Goal: Task Accomplishment & Management: Manage account settings

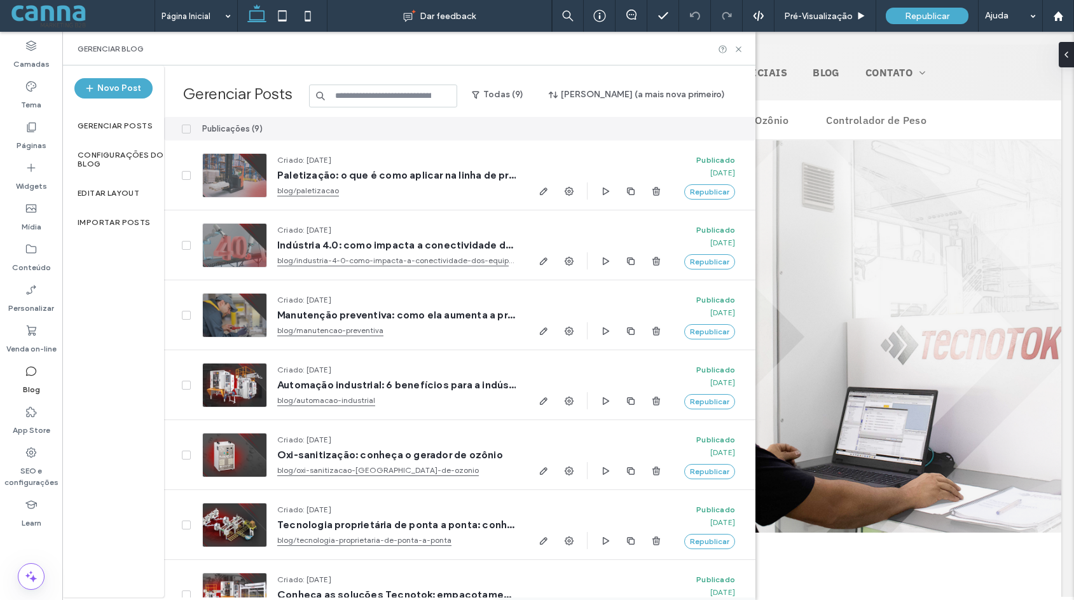
click at [107, 122] on label "Gerenciar Posts" at bounding box center [115, 125] width 75 height 9
click at [107, 159] on label "Configurações do Blog" at bounding box center [121, 160] width 86 height 18
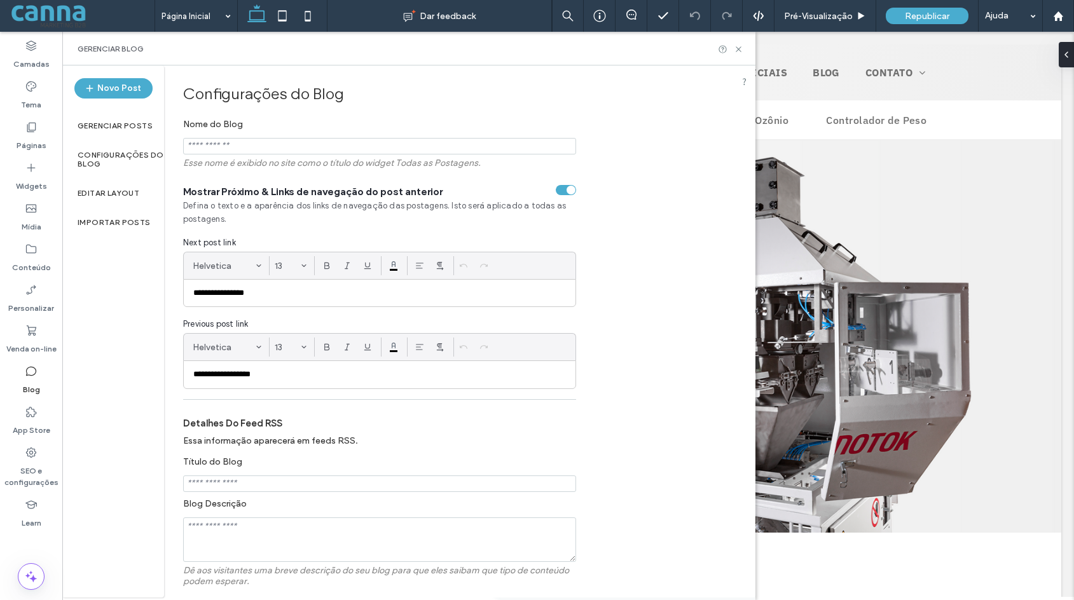
click at [109, 154] on label "Configurações do Blog" at bounding box center [121, 160] width 86 height 18
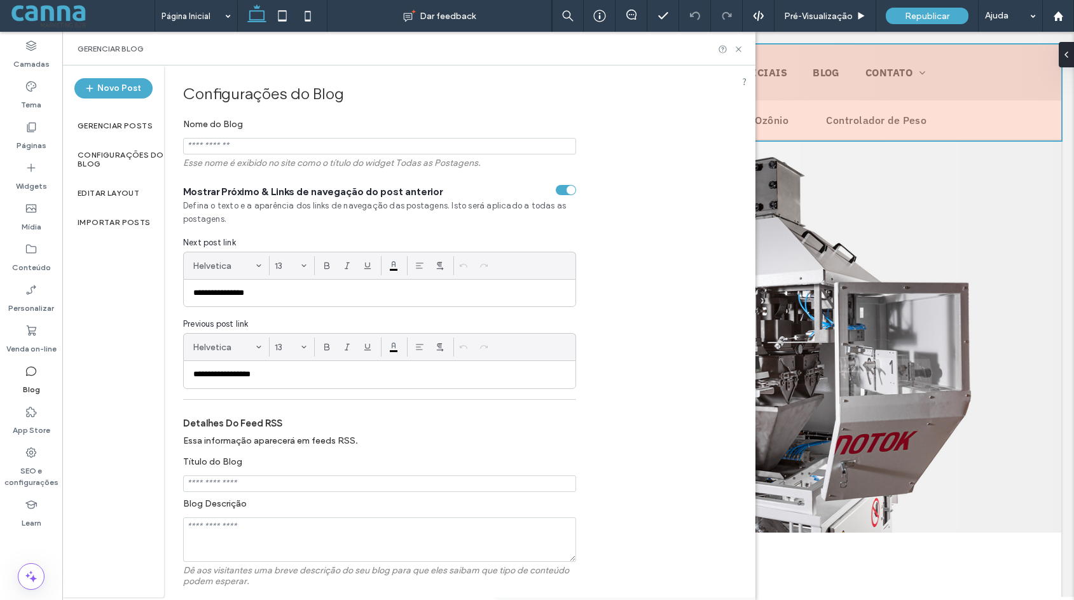
click at [814, 77] on div at bounding box center [568, 93] width 986 height 96
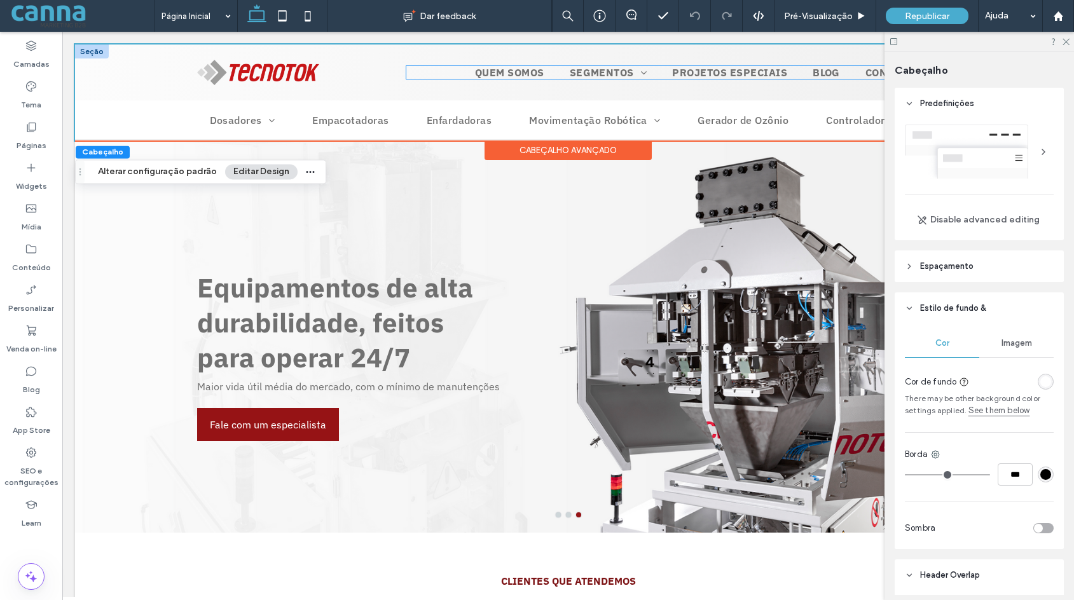
click at [815, 70] on span "Blog" at bounding box center [826, 72] width 27 height 13
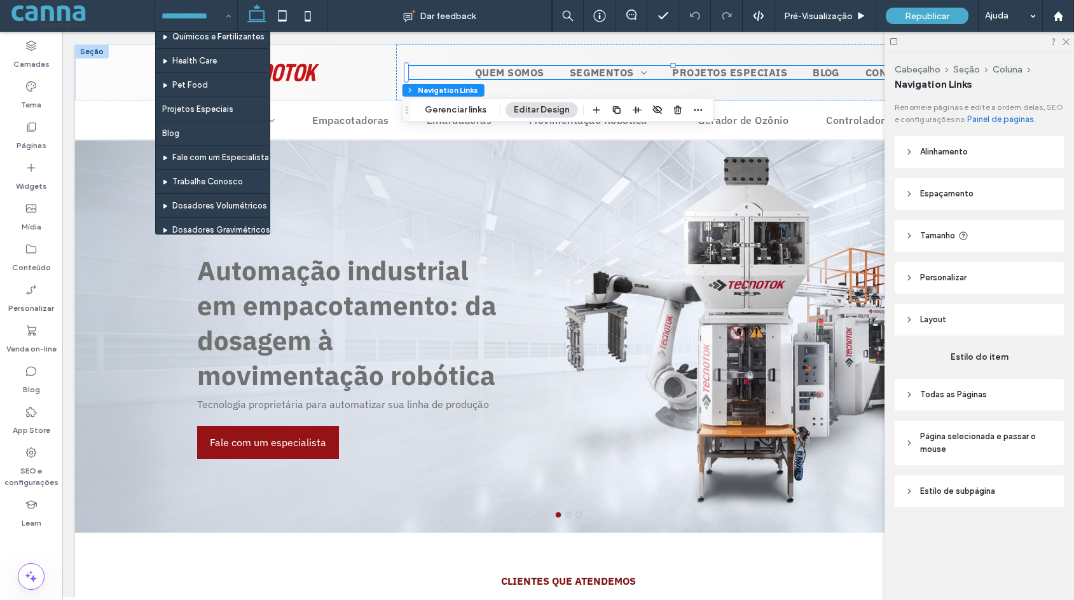
scroll to position [127, 0]
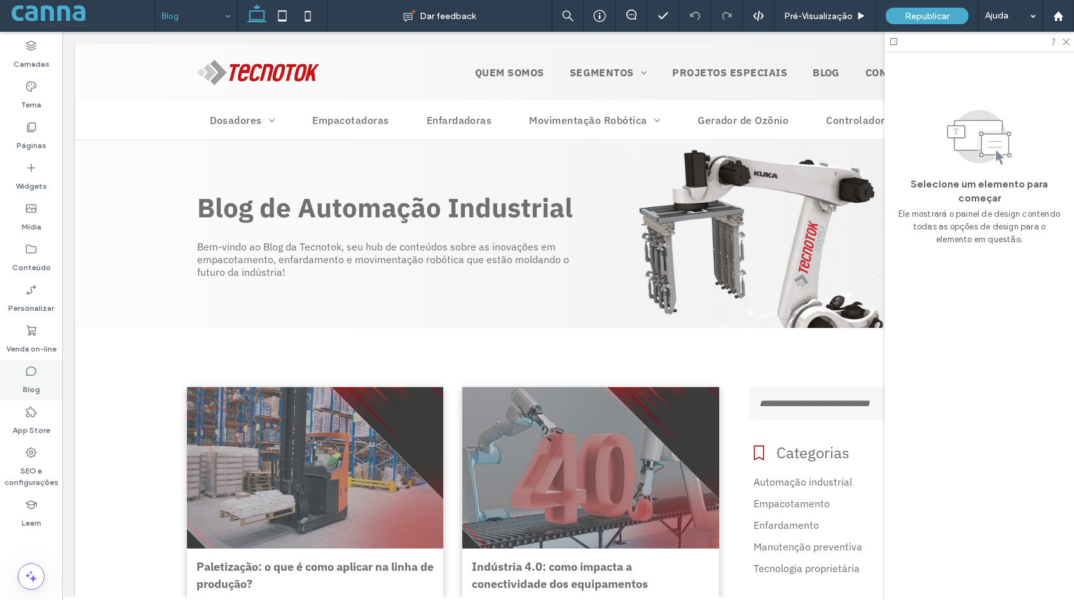
click at [30, 382] on label "Blog" at bounding box center [31, 387] width 17 height 18
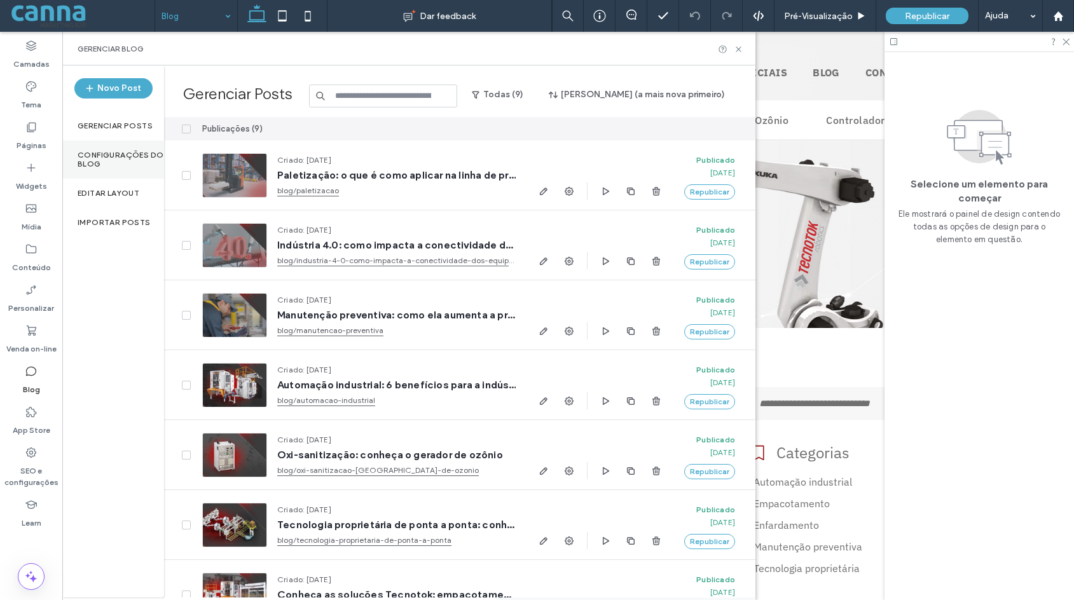
click at [98, 158] on label "Configurações do Blog" at bounding box center [121, 160] width 86 height 18
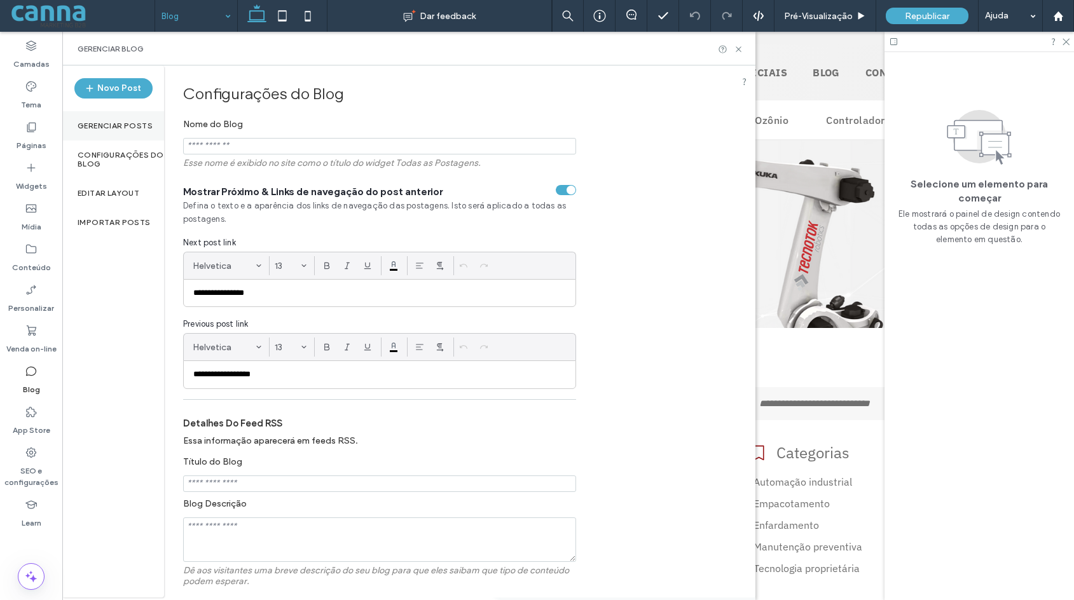
click at [98, 123] on label "Gerenciar Posts" at bounding box center [115, 125] width 75 height 9
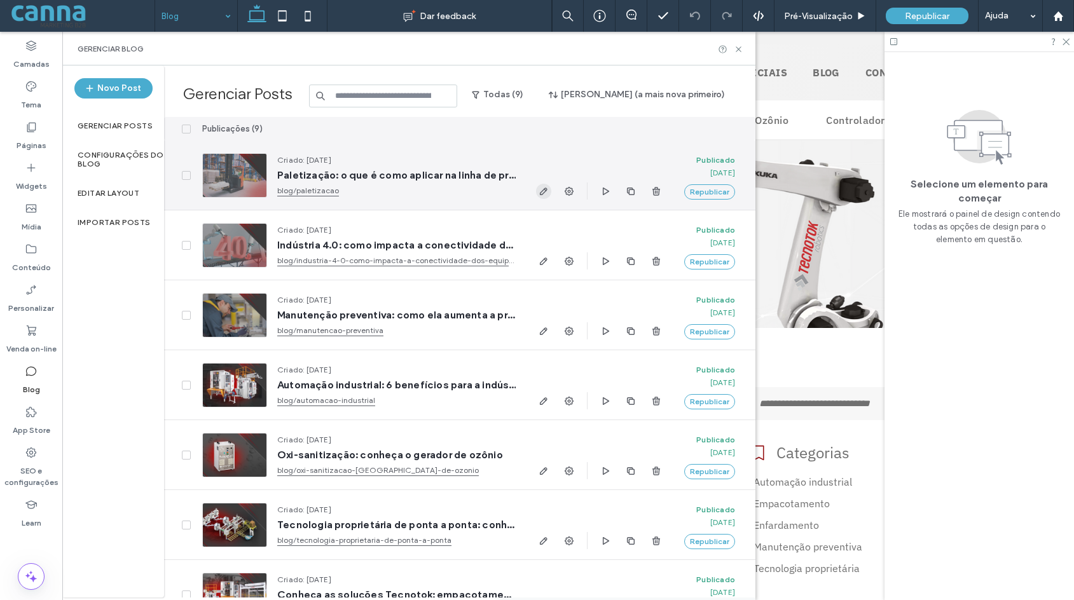
click at [544, 189] on icon "button" at bounding box center [544, 191] width 10 height 10
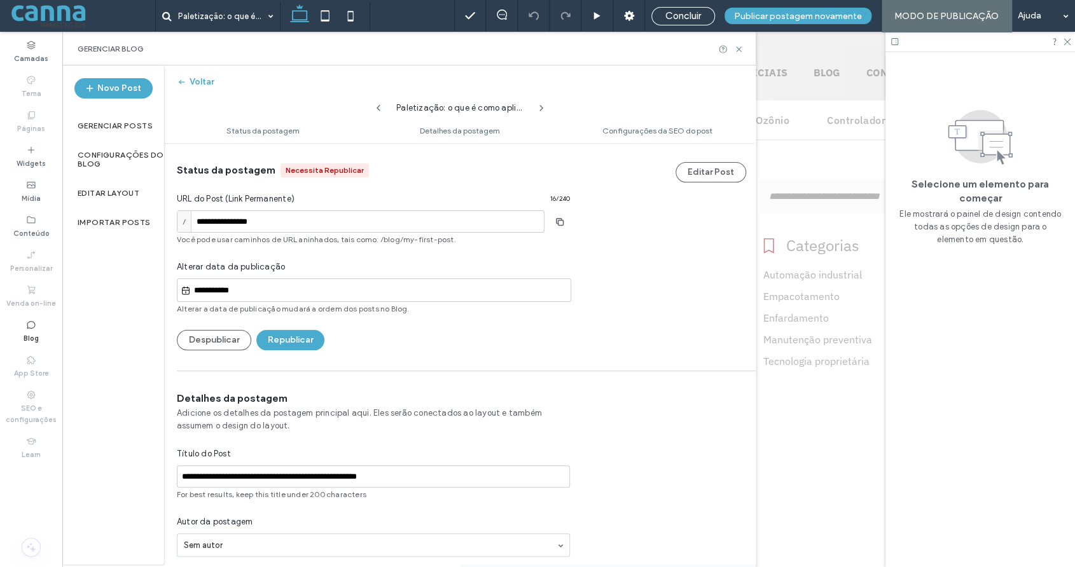
scroll to position [227, 0]
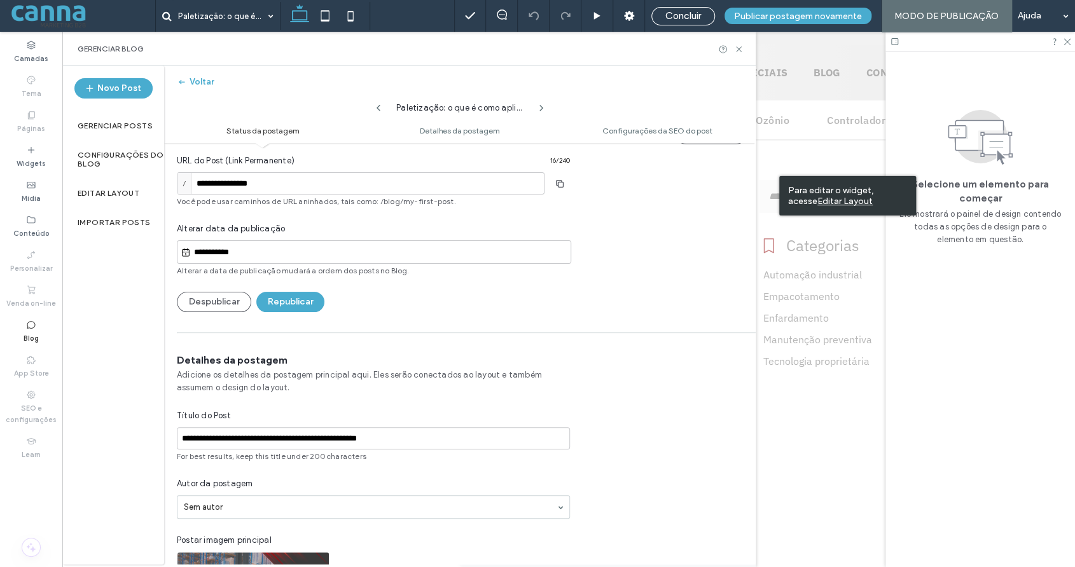
scroll to position [254, 0]
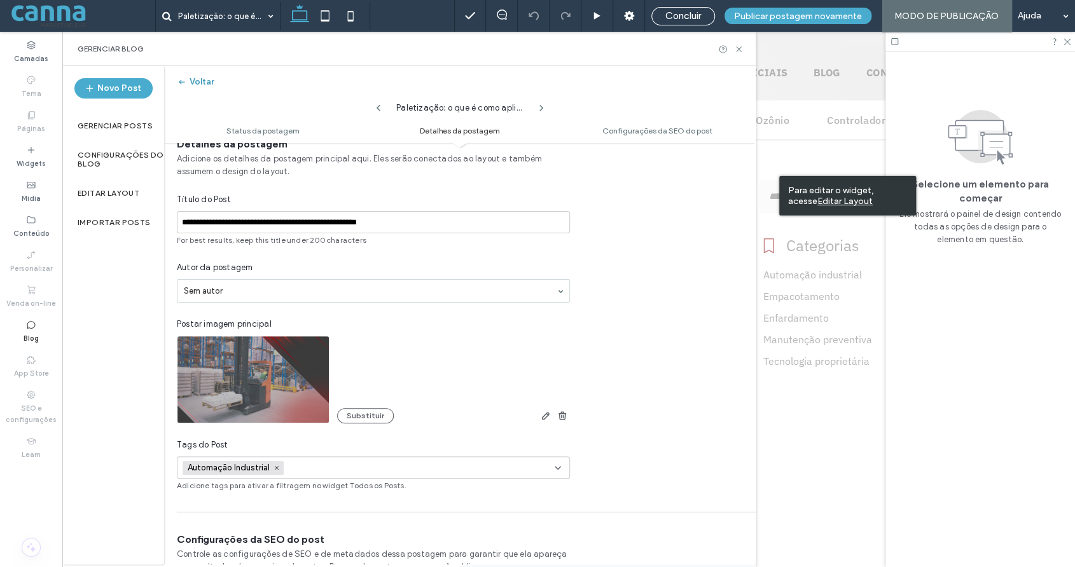
click at [188, 81] on span "button" at bounding box center [183, 81] width 13 height 19
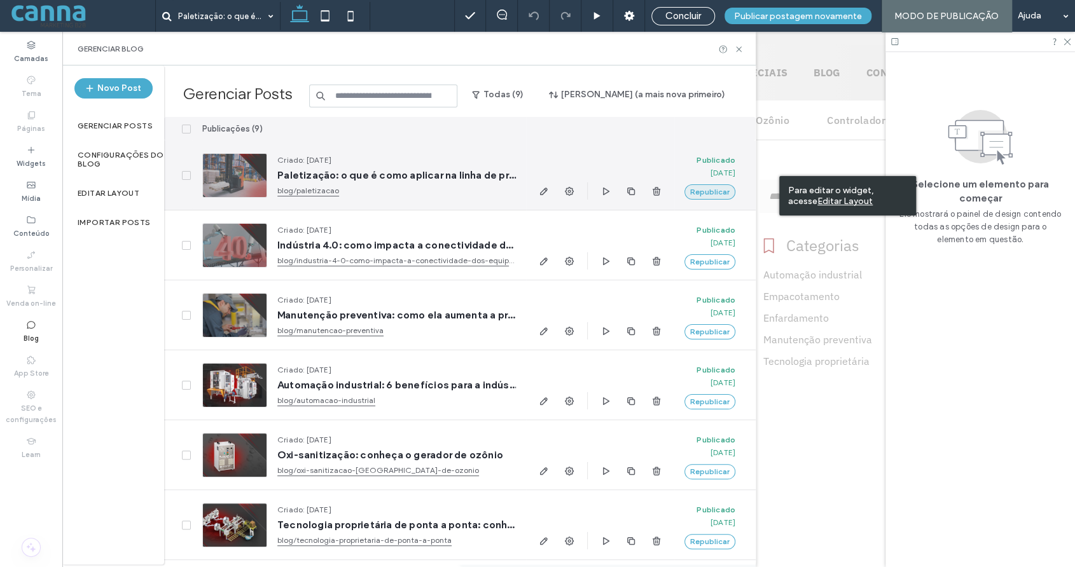
click at [702, 194] on button "Republicar" at bounding box center [709, 191] width 51 height 15
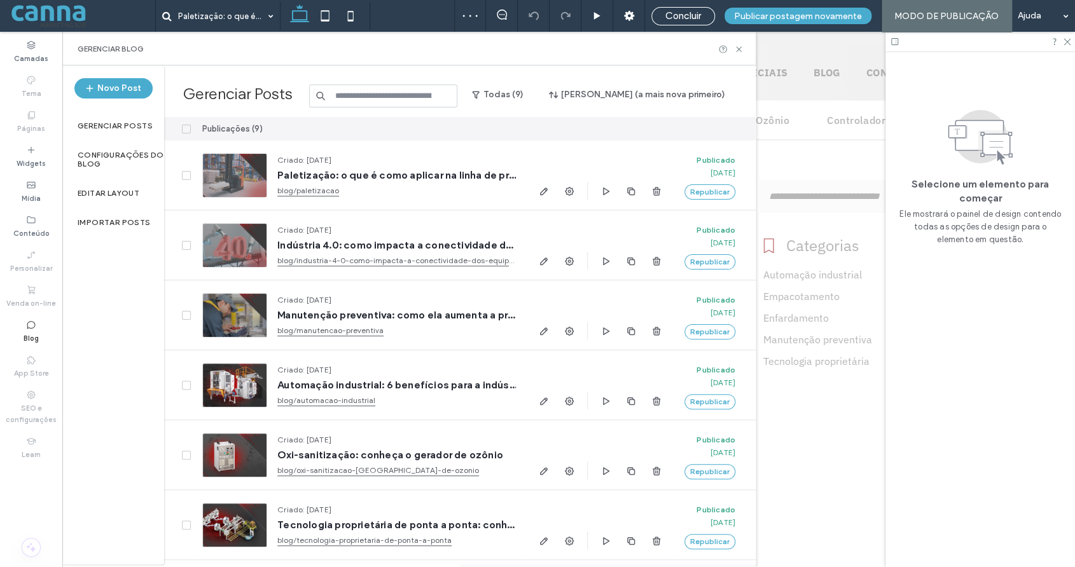
click at [741, 46] on use at bounding box center [738, 48] width 5 height 5
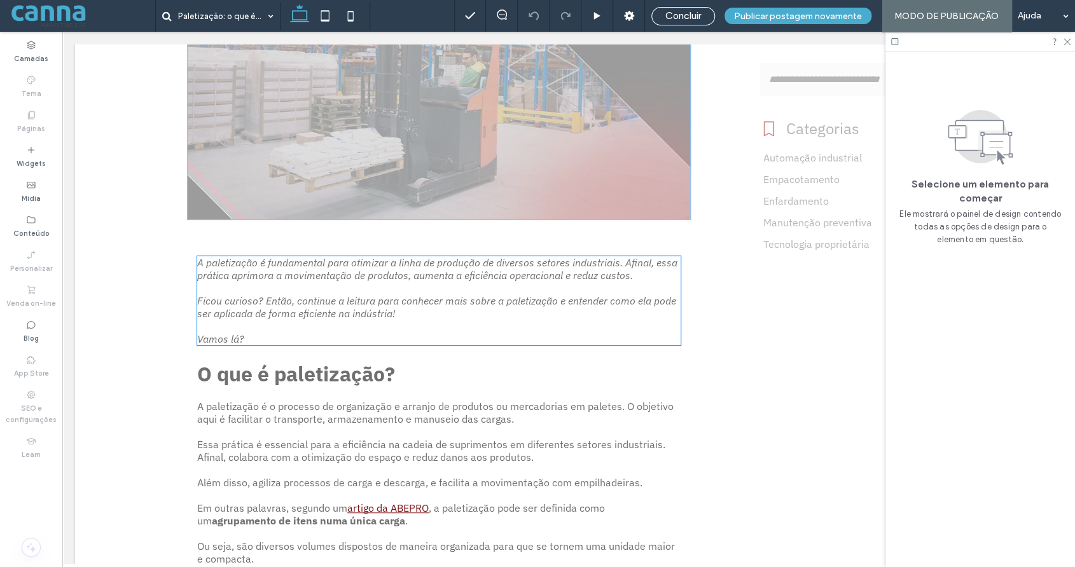
scroll to position [0, 0]
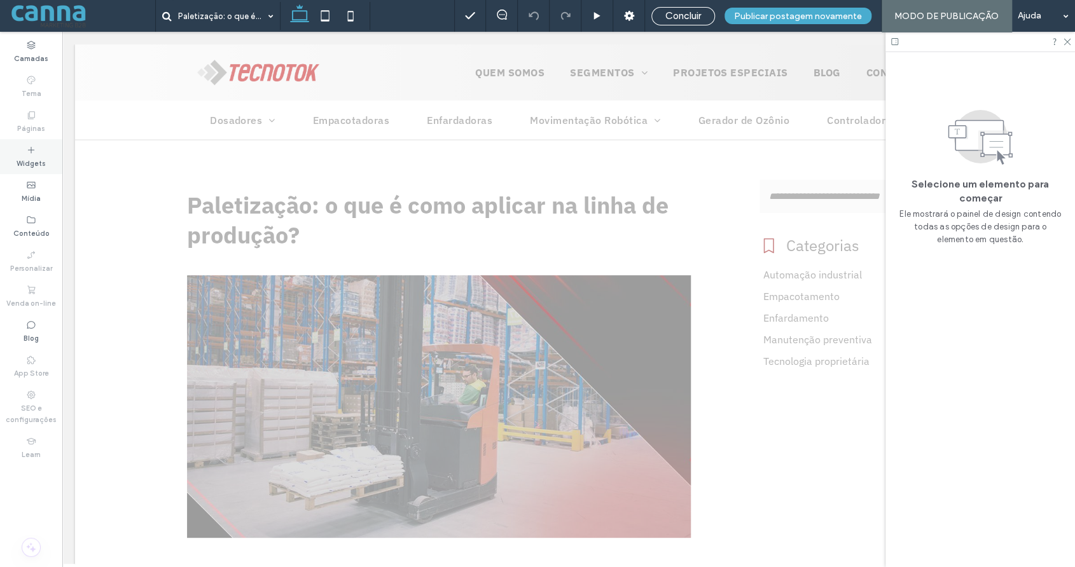
click at [38, 164] on label "Widgets" at bounding box center [31, 162] width 29 height 14
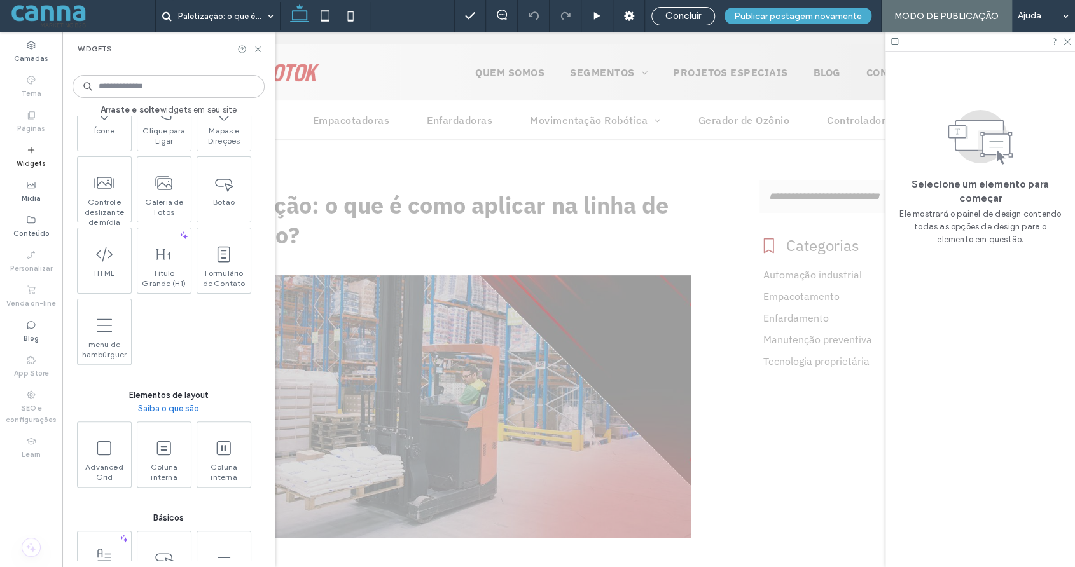
scroll to position [191, 0]
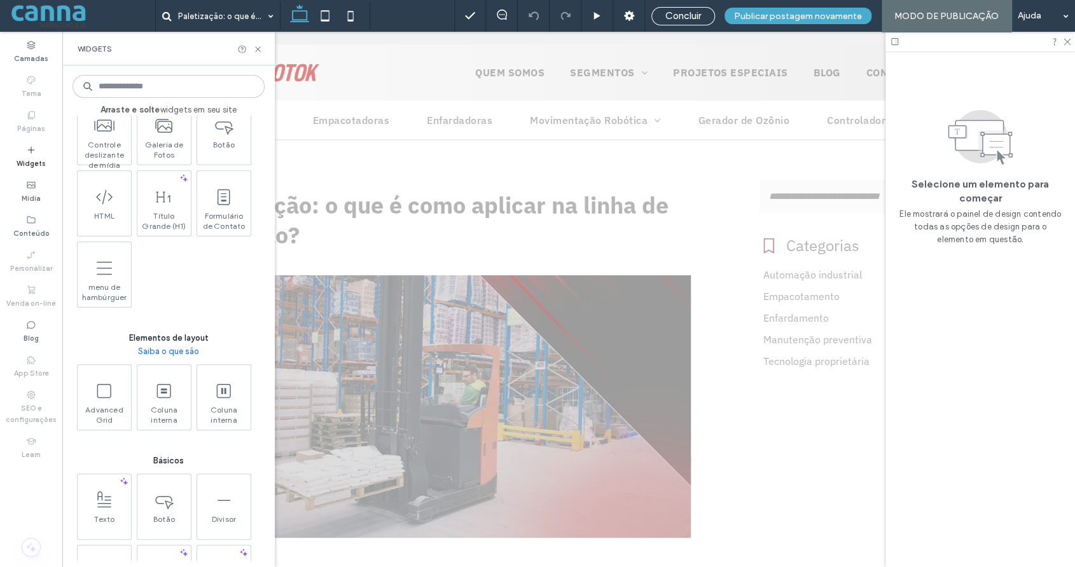
click at [129, 88] on input at bounding box center [168, 86] width 192 height 23
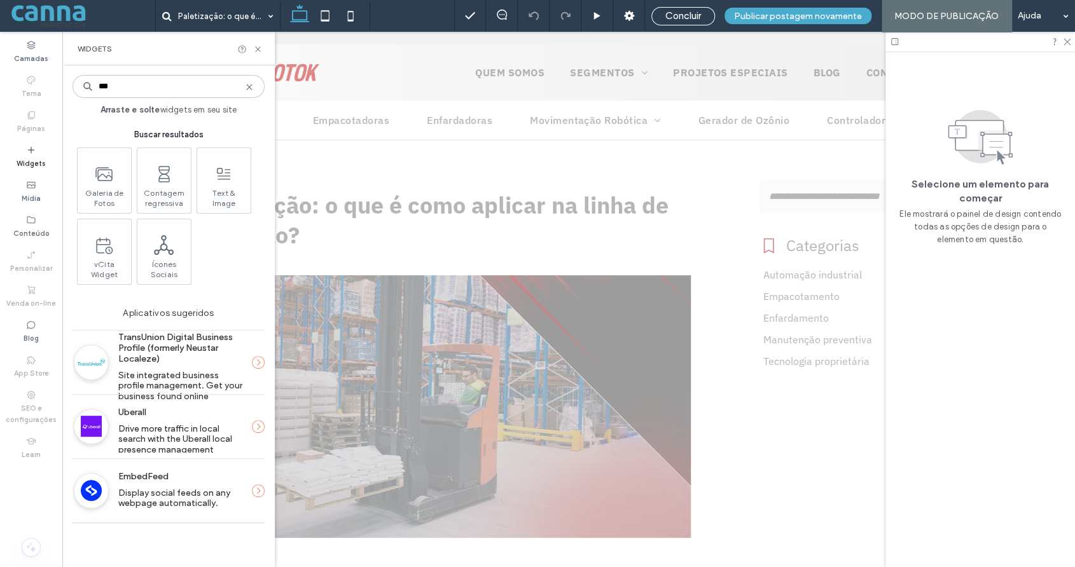
scroll to position [0, 0]
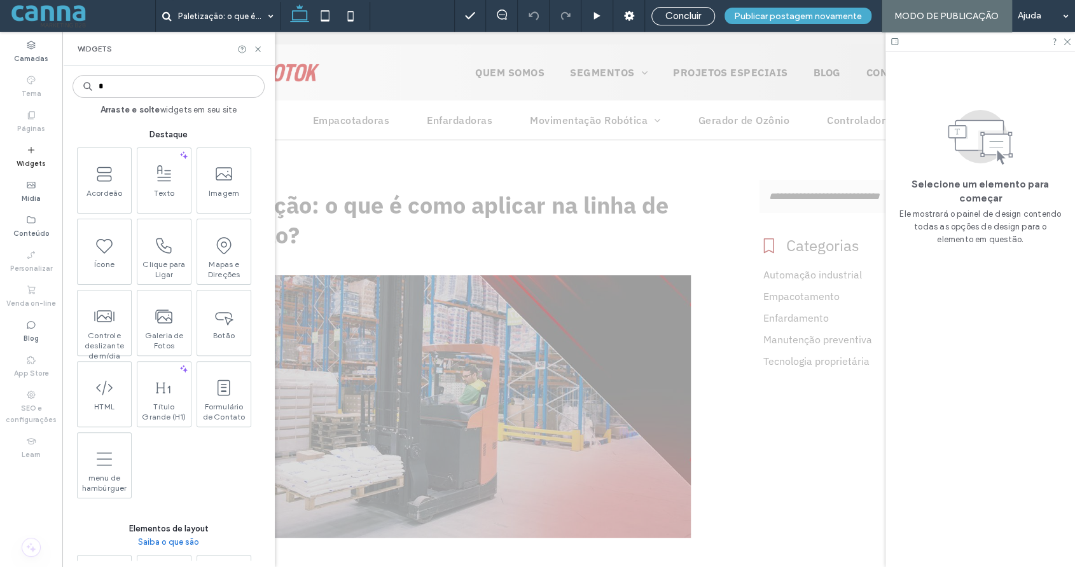
type input "*"
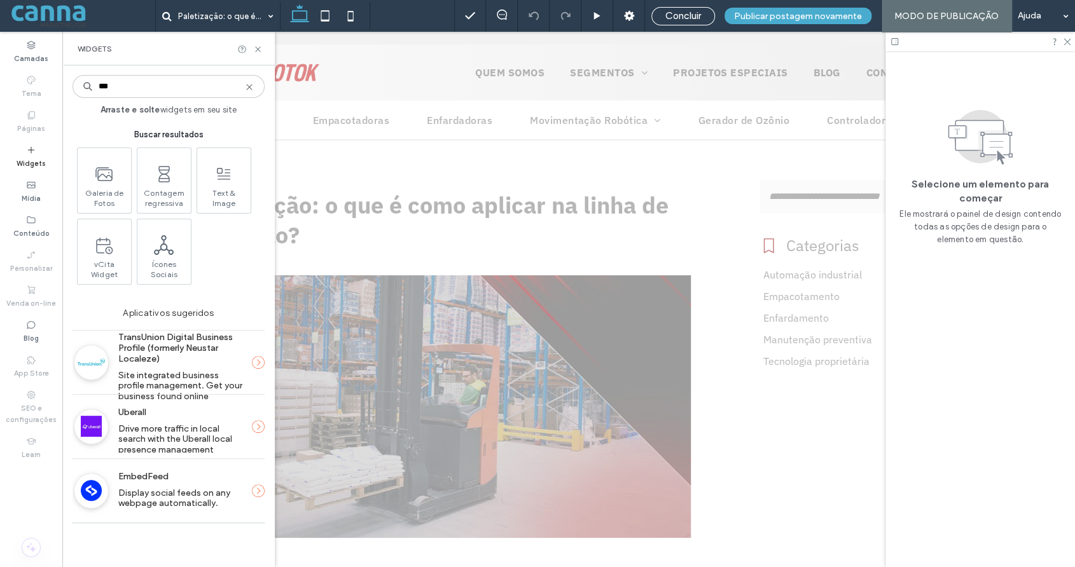
type input "***"
click at [251, 87] on icon at bounding box center [249, 87] width 10 height 10
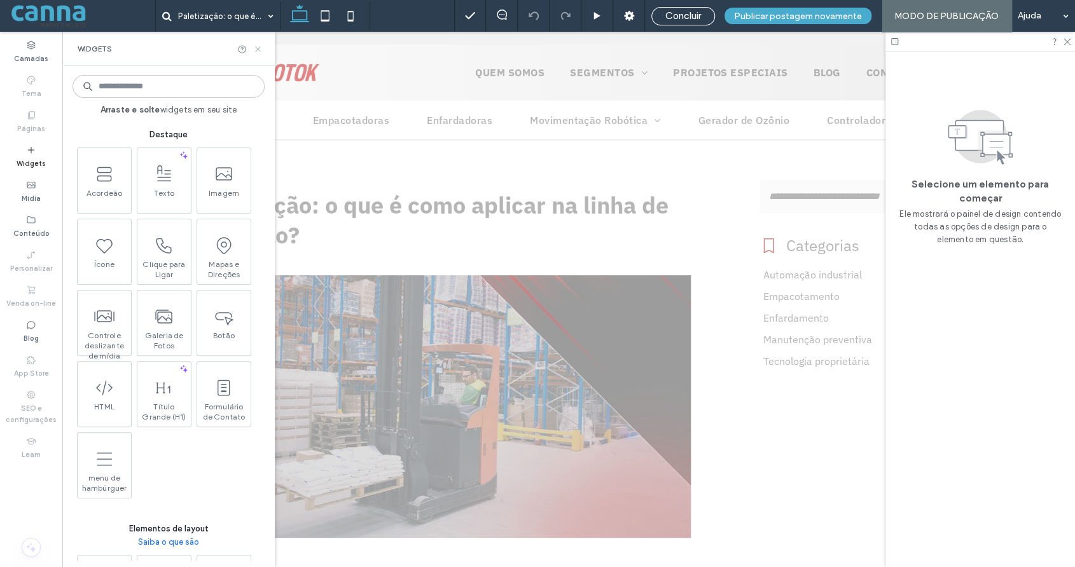
click at [258, 49] on use at bounding box center [257, 48] width 5 height 5
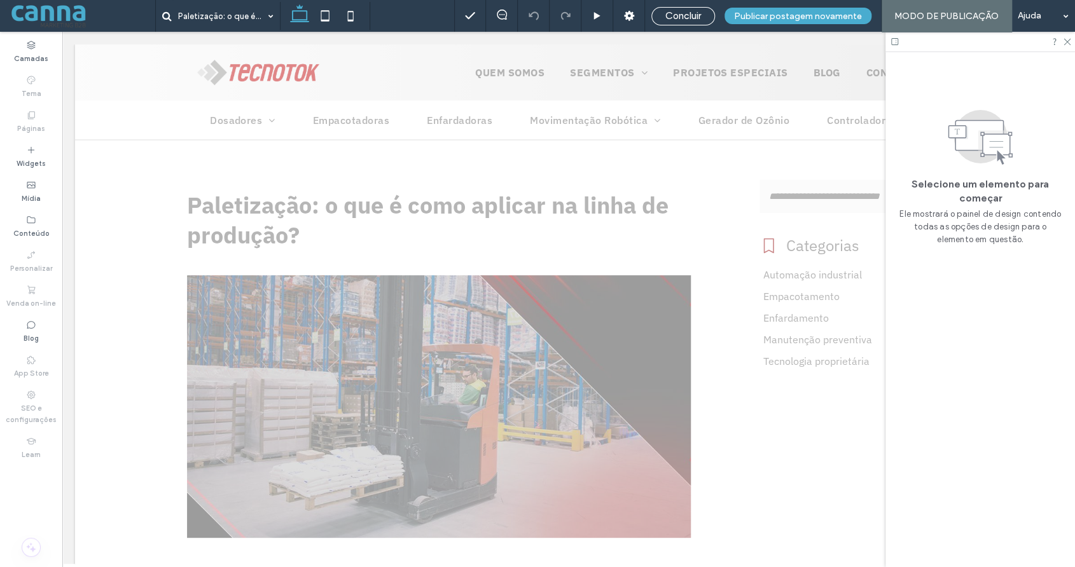
click at [812, 417] on u "Editar Layout" at bounding box center [839, 419] width 55 height 11
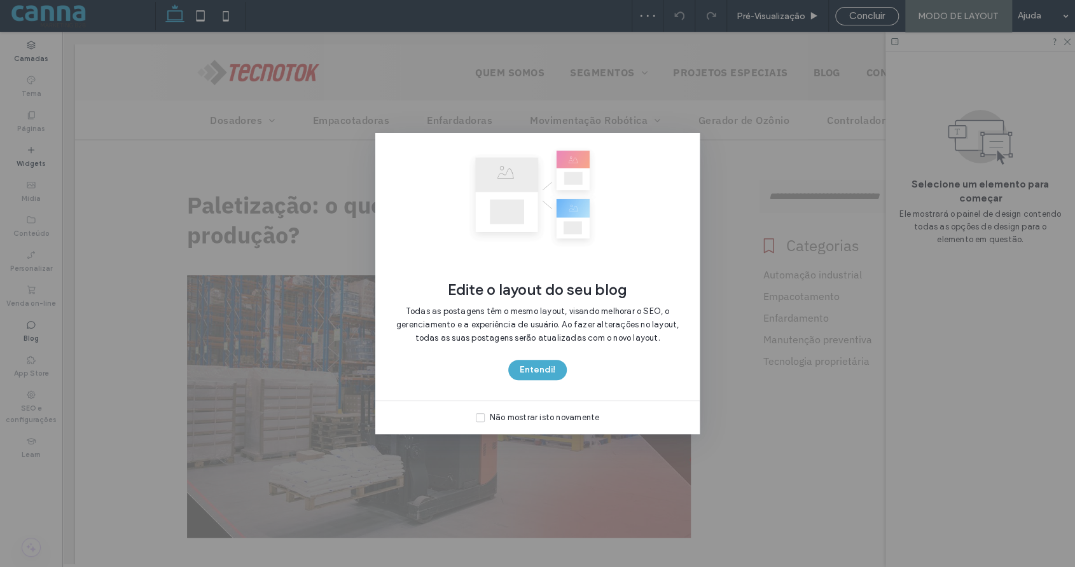
click at [736, 286] on div "Edite o layout do seu blog Todas as postagens têm o mesmo layout, visando melho…" at bounding box center [537, 283] width 1075 height 567
click at [538, 372] on button "Entendi!" at bounding box center [537, 370] width 58 height 20
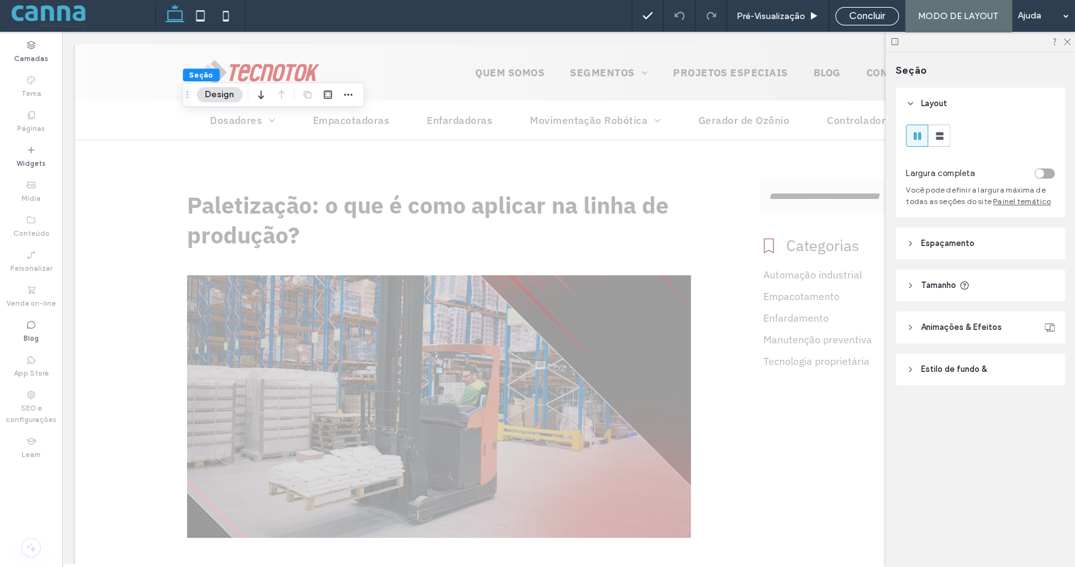
click at [220, 102] on div "Seção Design" at bounding box center [273, 95] width 182 height 24
click at [223, 95] on button "Design" at bounding box center [219, 94] width 46 height 15
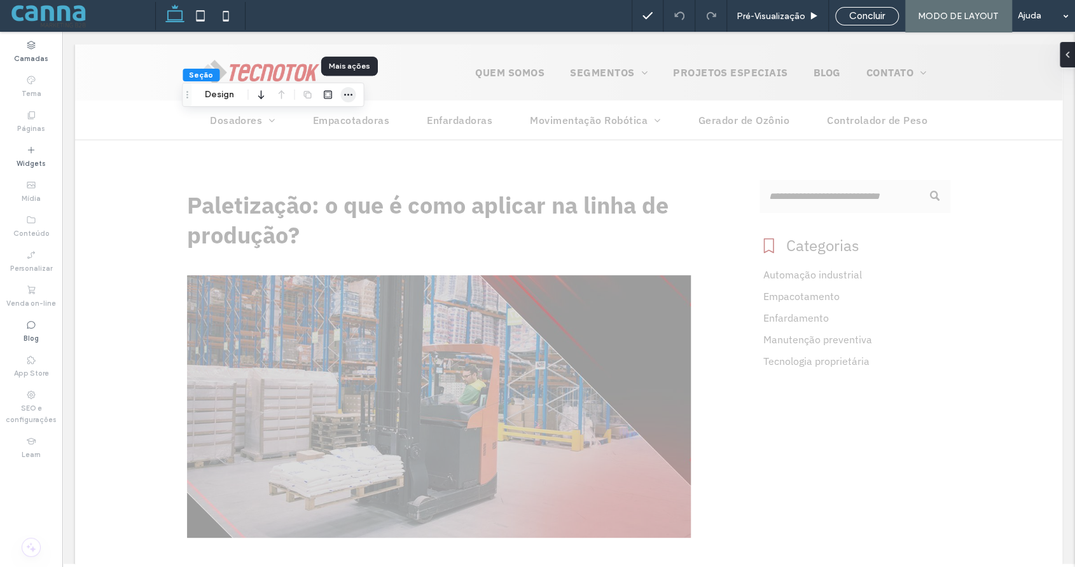
click at [350, 92] on icon "button" at bounding box center [348, 95] width 10 height 10
click at [26, 159] on label "Widgets" at bounding box center [31, 162] width 29 height 14
click at [344, 95] on icon "button" at bounding box center [348, 95] width 10 height 10
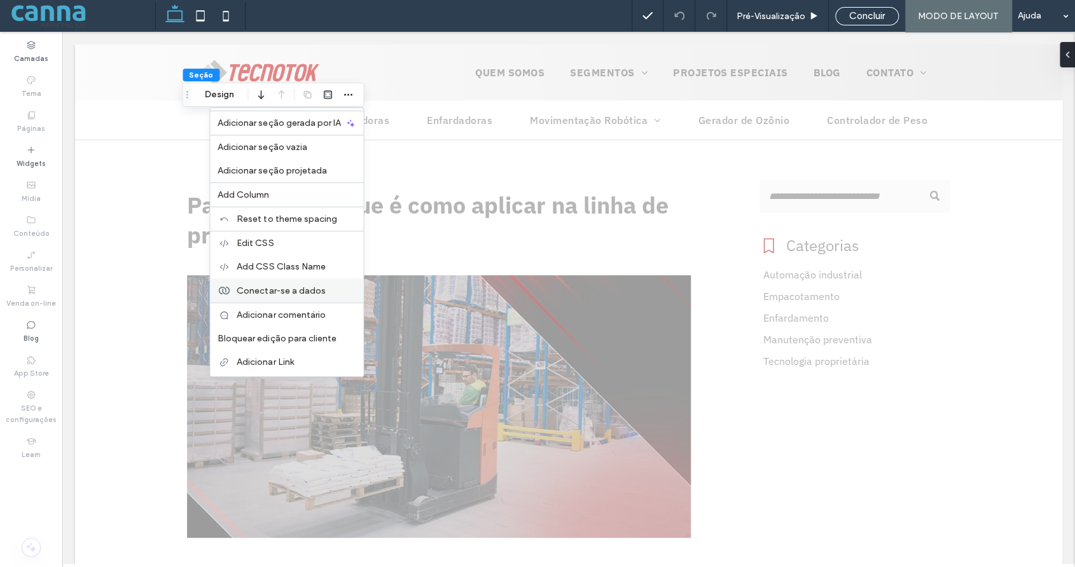
click at [263, 292] on span "Conectar-se a dados" at bounding box center [281, 290] width 88 height 11
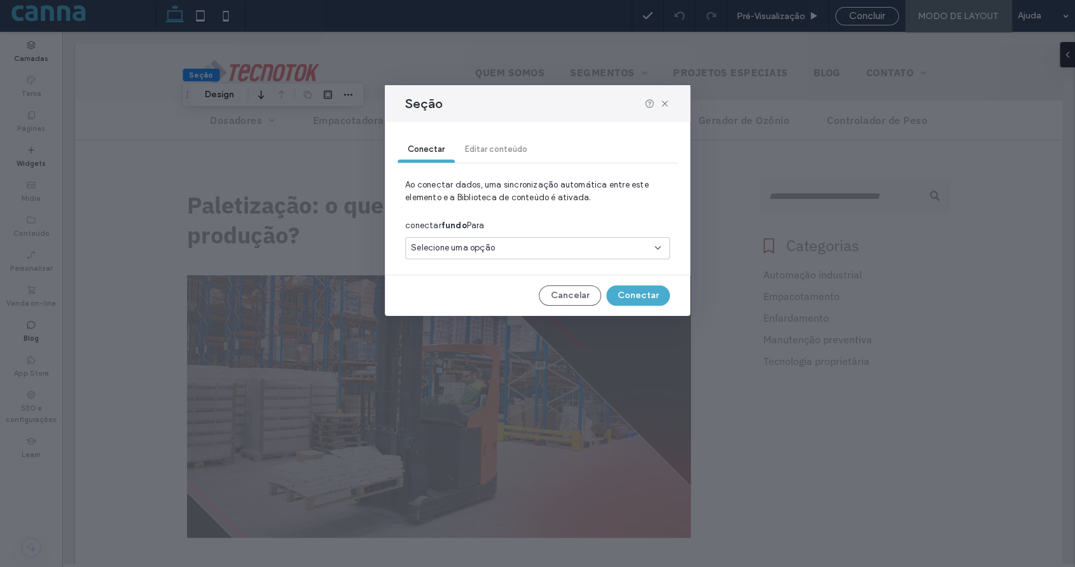
click at [460, 250] on span "Selecione uma opção" at bounding box center [453, 248] width 84 height 13
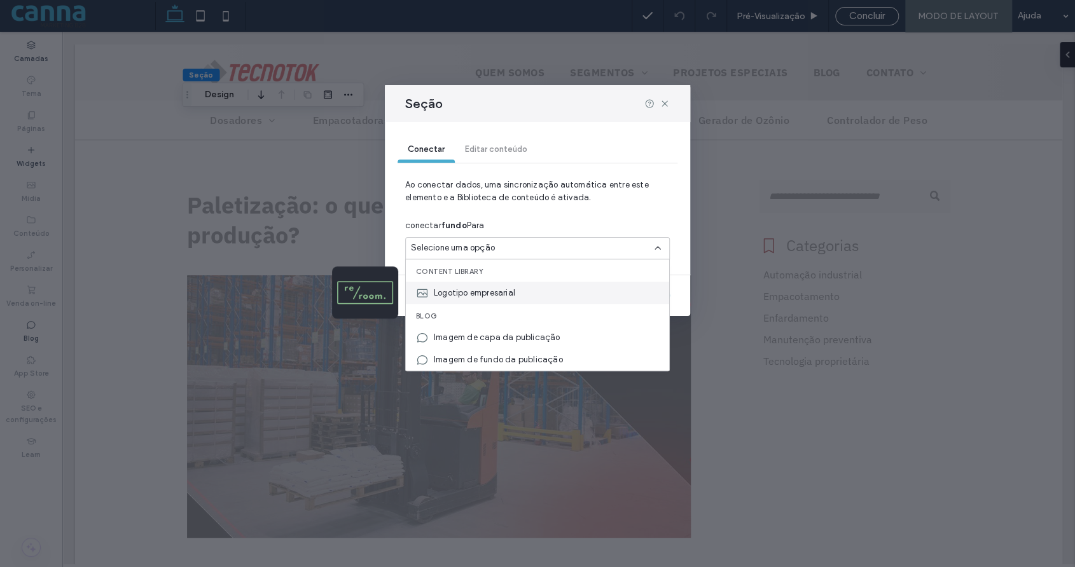
click at [462, 293] on span "Logotipo empresarial" at bounding box center [474, 293] width 81 height 13
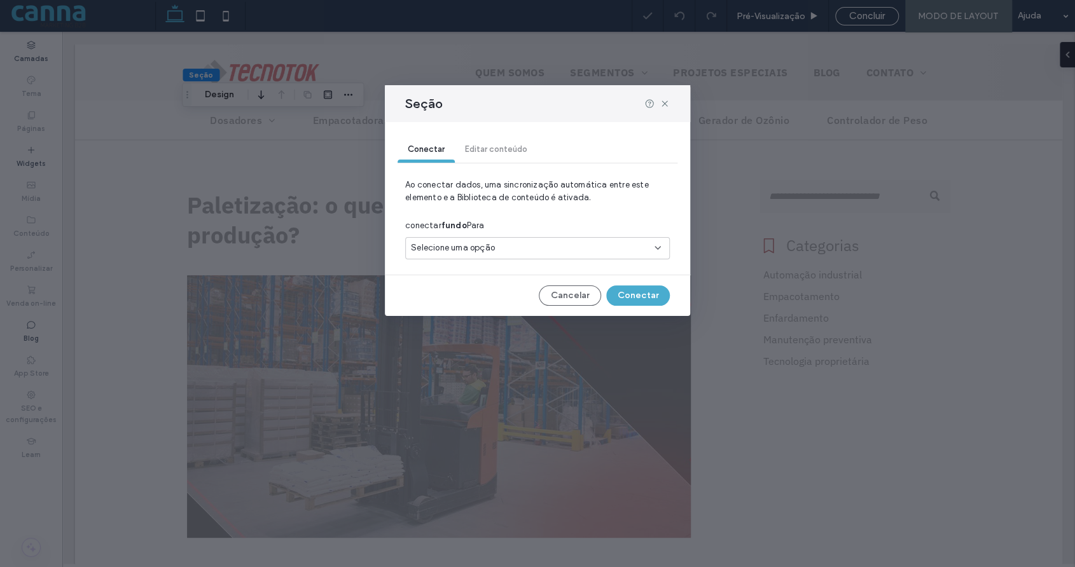
click at [498, 243] on div "Selecione uma opção" at bounding box center [530, 248] width 238 height 13
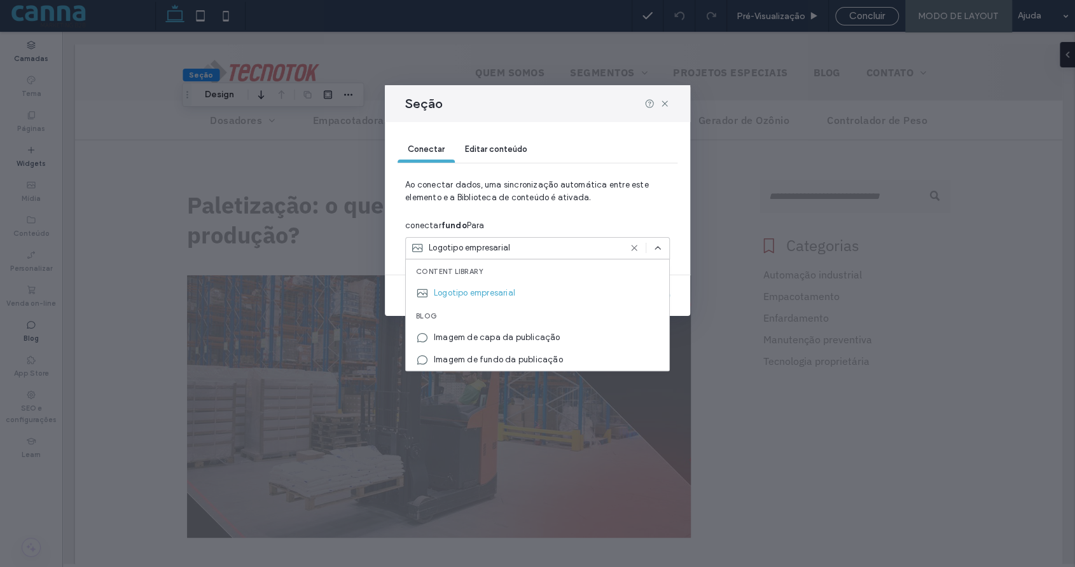
click at [636, 246] on use at bounding box center [634, 248] width 6 height 6
click at [500, 154] on div "Conectar Editar conteúdo" at bounding box center [537, 149] width 280 height 25
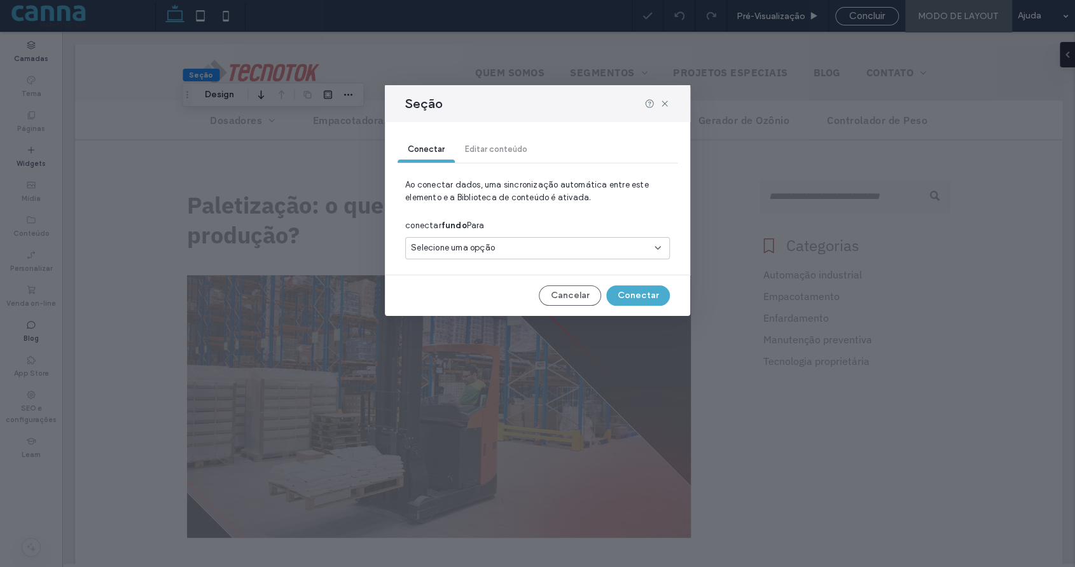
click at [496, 149] on div "Conectar Editar conteúdo" at bounding box center [537, 149] width 280 height 25
click at [485, 246] on span "Selecione uma opção" at bounding box center [453, 248] width 84 height 13
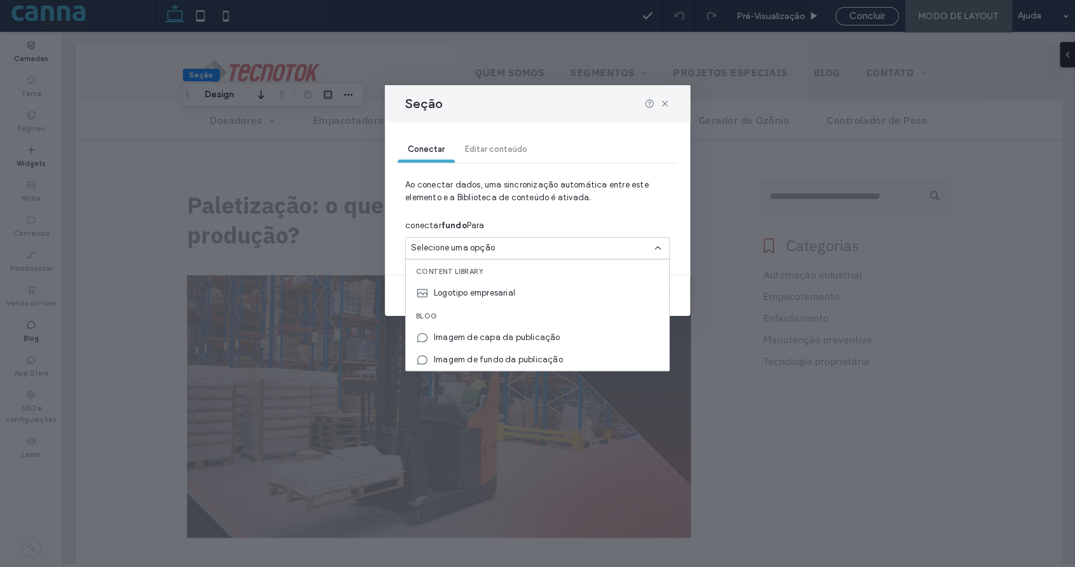
click at [488, 153] on div "Conectar Editar conteúdo" at bounding box center [537, 149] width 280 height 25
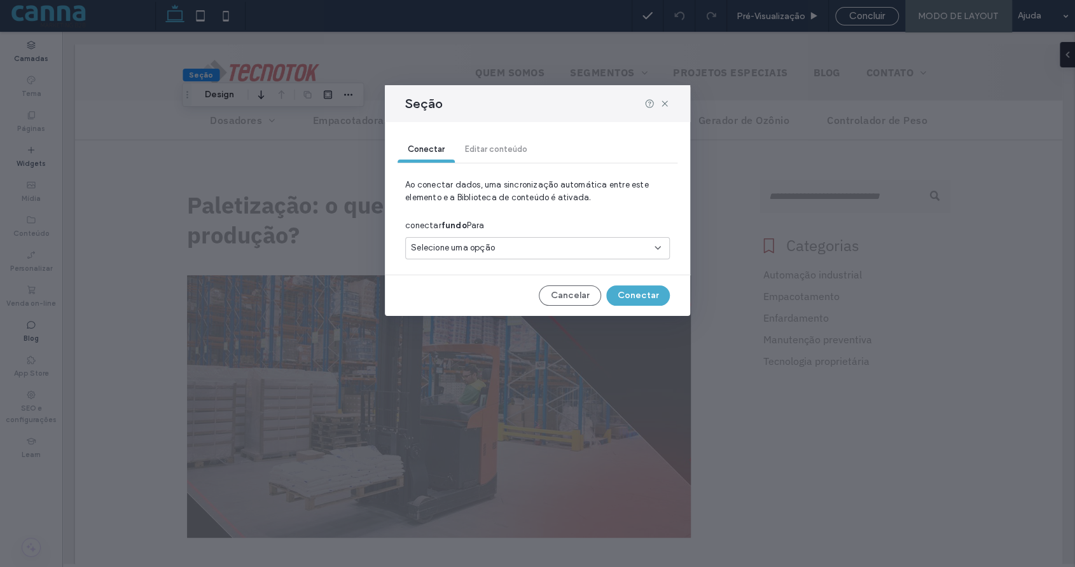
click at [493, 148] on div "Conectar Editar conteúdo" at bounding box center [537, 149] width 280 height 25
click at [569, 298] on button "Cancelar" at bounding box center [570, 295] width 62 height 20
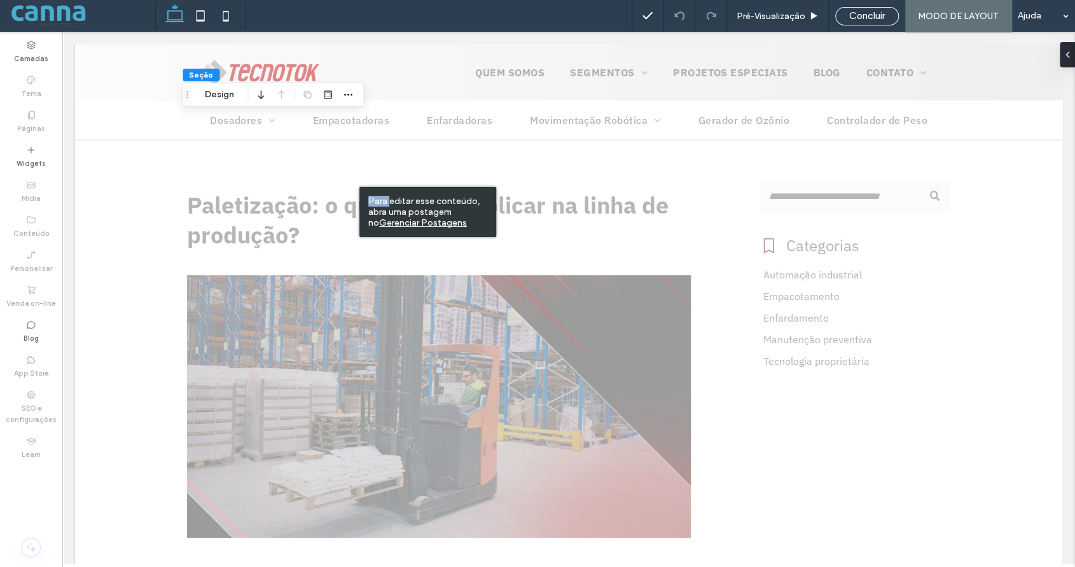
click at [359, 187] on div "Para editar esse conteúdo, abra uma postagem no Gerenciar Postagens" at bounding box center [427, 212] width 137 height 50
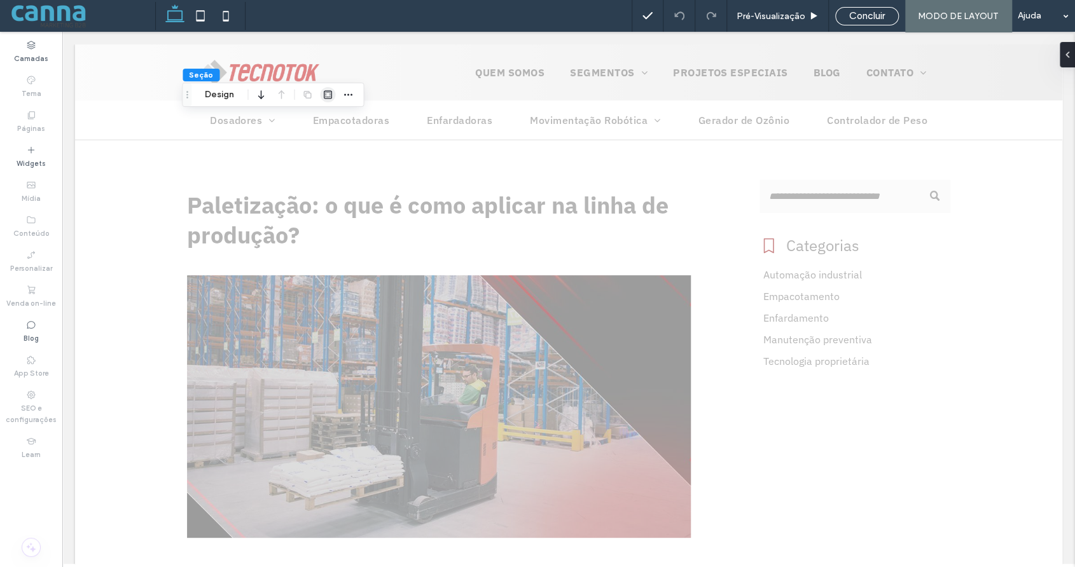
click at [324, 90] on icon "button" at bounding box center [327, 95] width 10 height 10
type input "*"
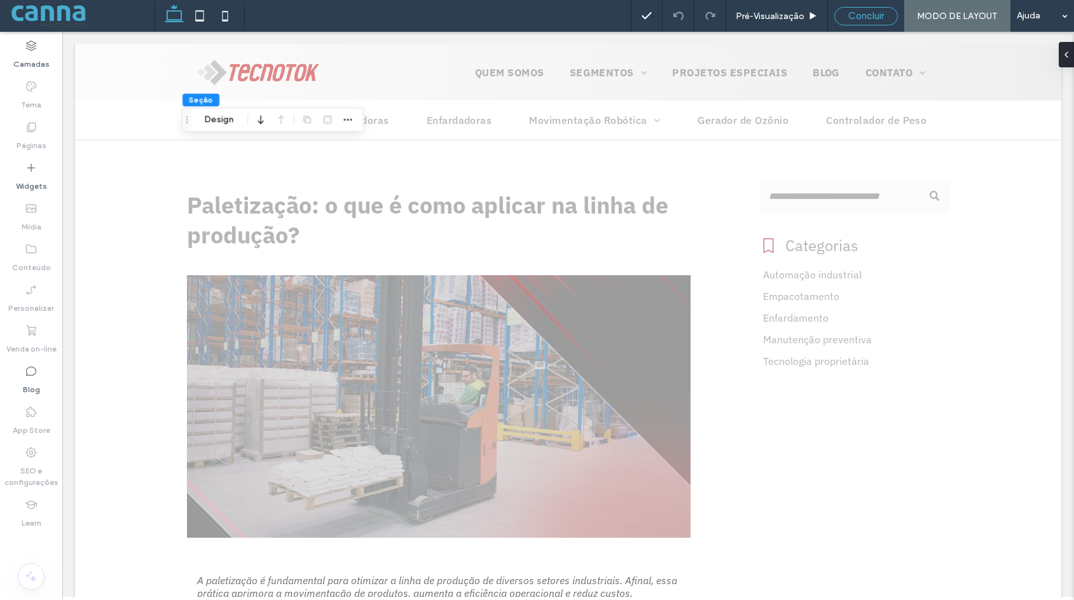
click at [841, 17] on div "Concluir" at bounding box center [866, 15] width 62 height 11
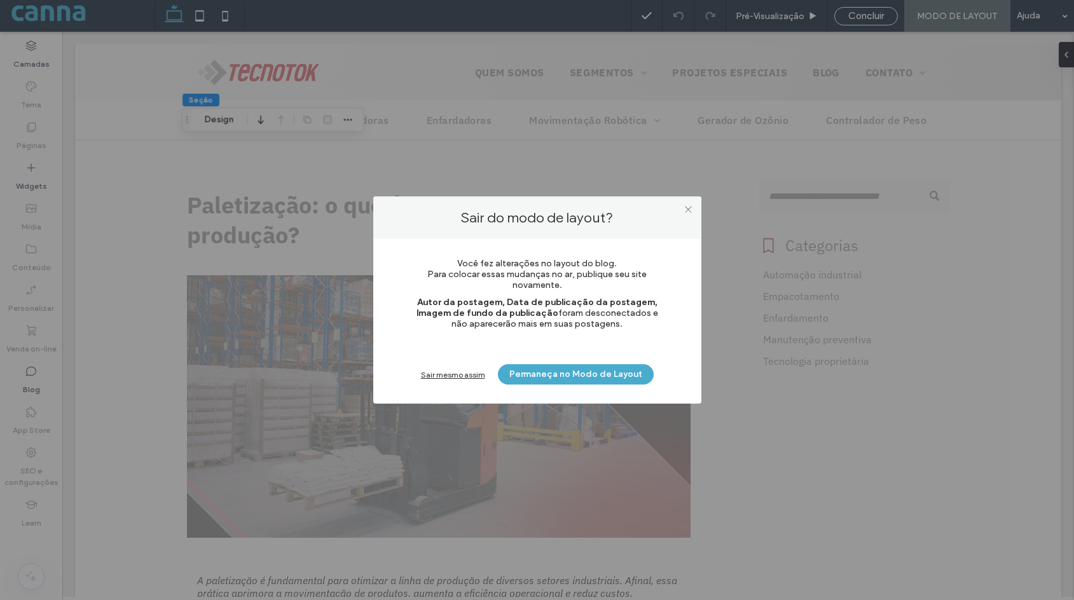
drag, startPoint x: 453, startPoint y: 373, endPoint x: 598, endPoint y: 325, distance: 152.2
click at [598, 325] on div "Você fez alterações no layout do blog. Para colocar essas mudanças no ar, publi…" at bounding box center [537, 318] width 290 height 133
click at [691, 205] on icon at bounding box center [689, 210] width 10 height 10
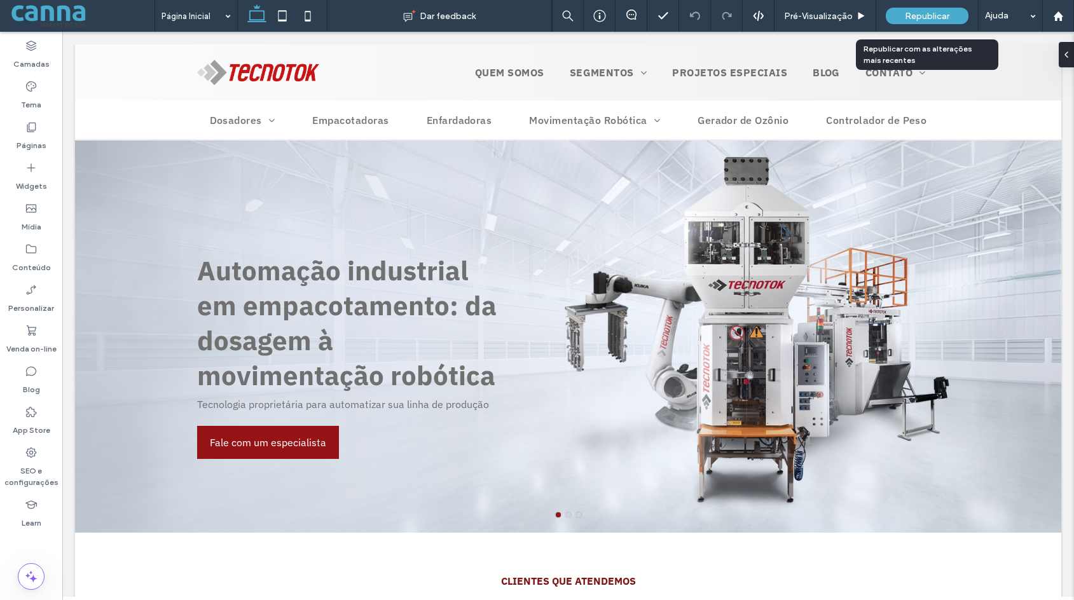
click at [918, 12] on span "Republicar" at bounding box center [927, 16] width 45 height 11
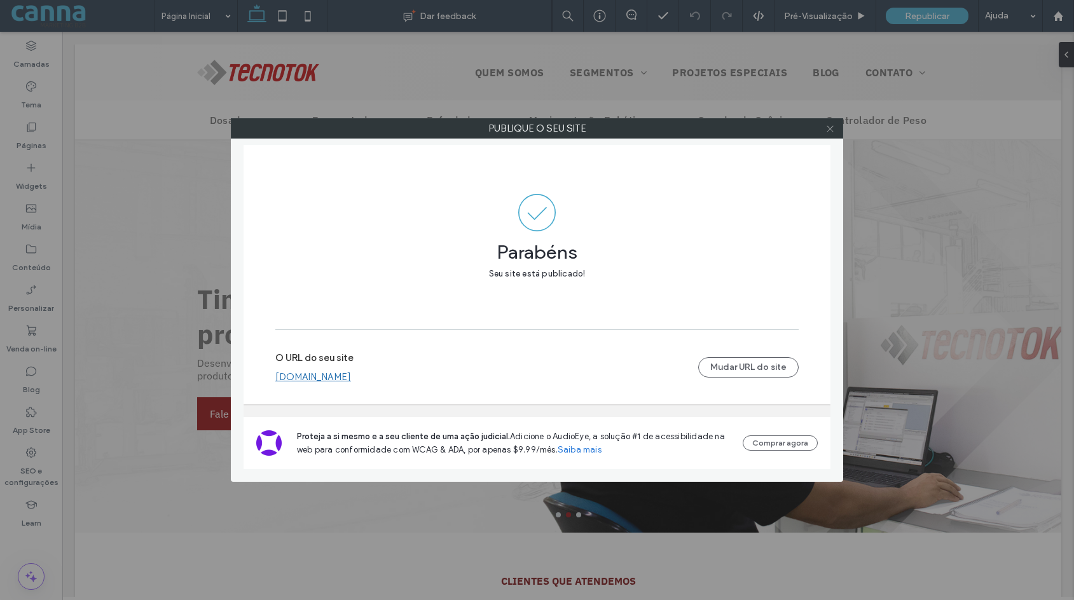
click at [834, 127] on icon at bounding box center [830, 129] width 10 height 10
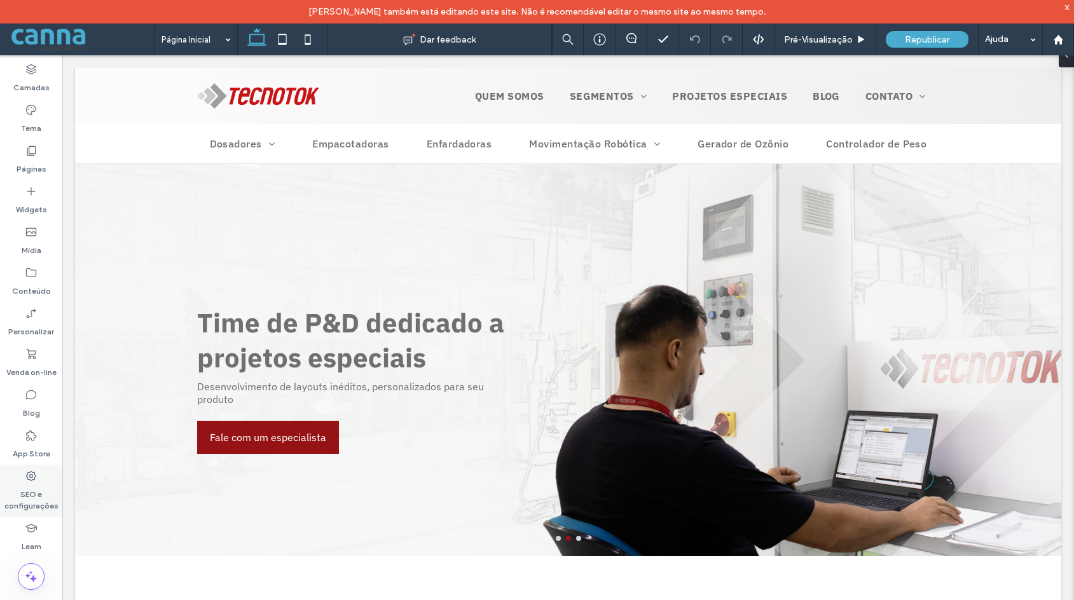
click at [25, 502] on label "SEO e configurações" at bounding box center [31, 497] width 62 height 29
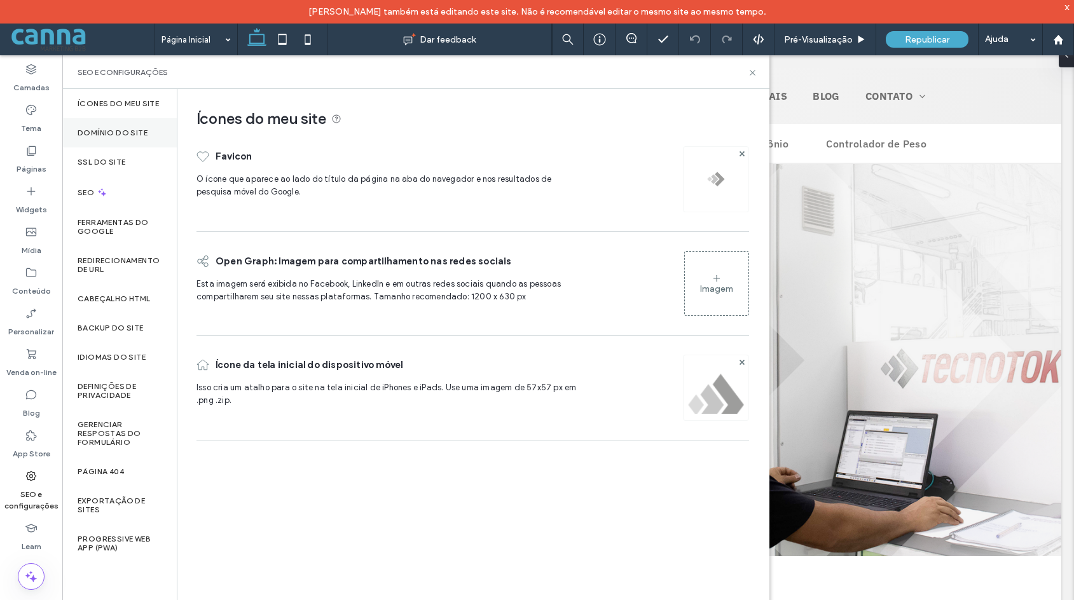
click at [86, 135] on label "Domínio do site" at bounding box center [113, 132] width 70 height 9
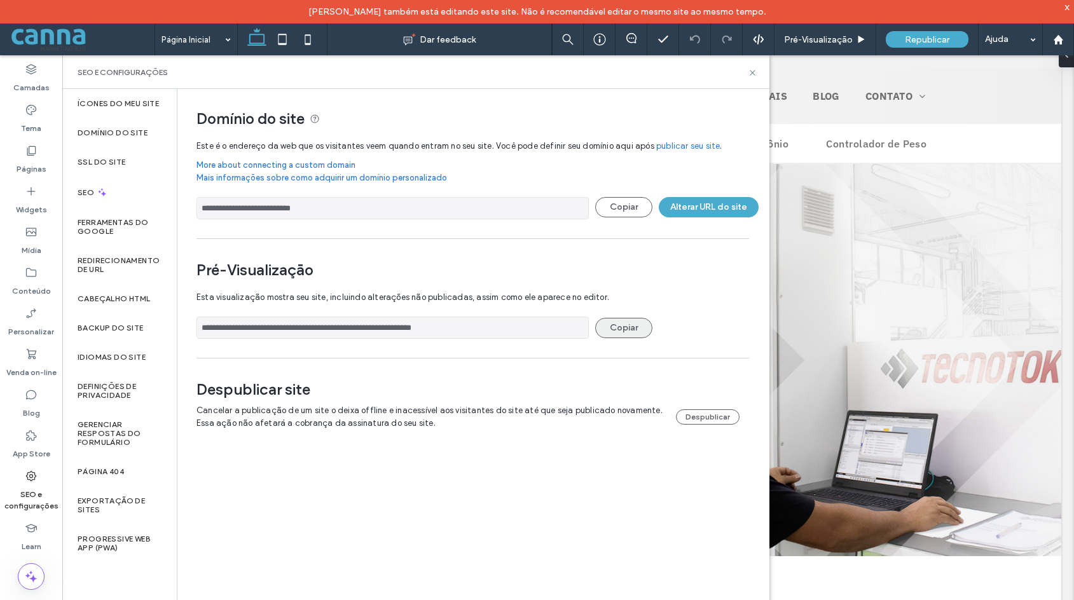
click at [631, 328] on button "Copiar" at bounding box center [623, 328] width 57 height 20
